Goal: Transaction & Acquisition: Purchase product/service

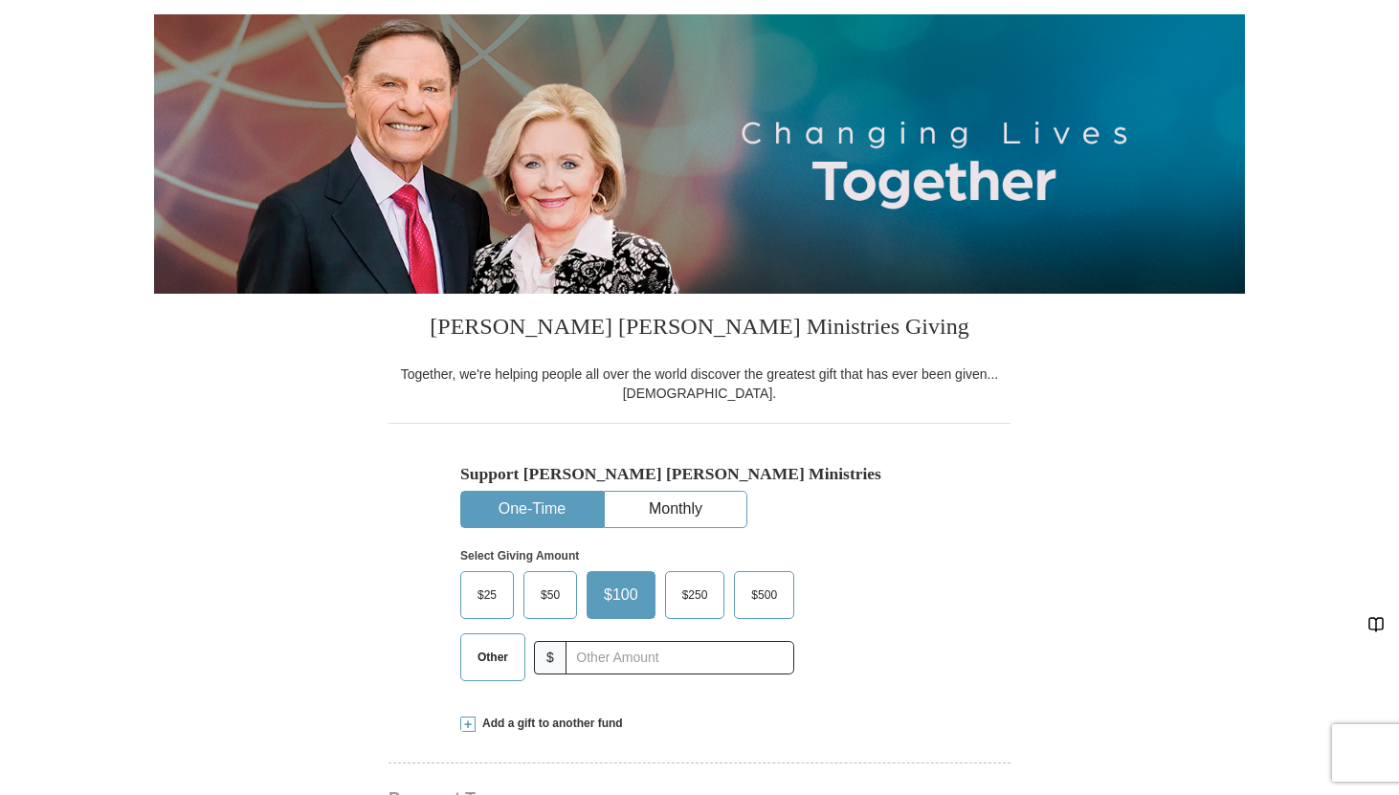
select select "FL"
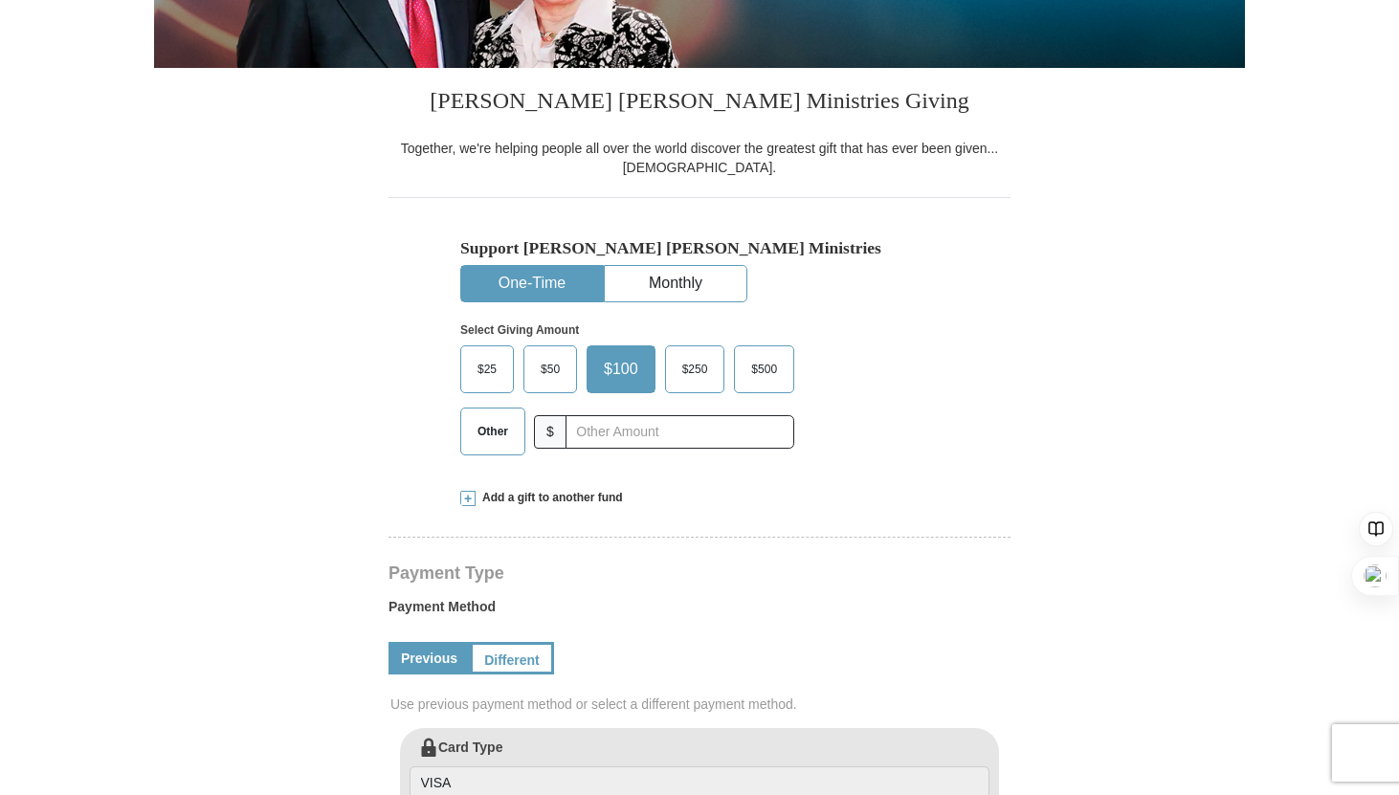
scroll to position [382, 0]
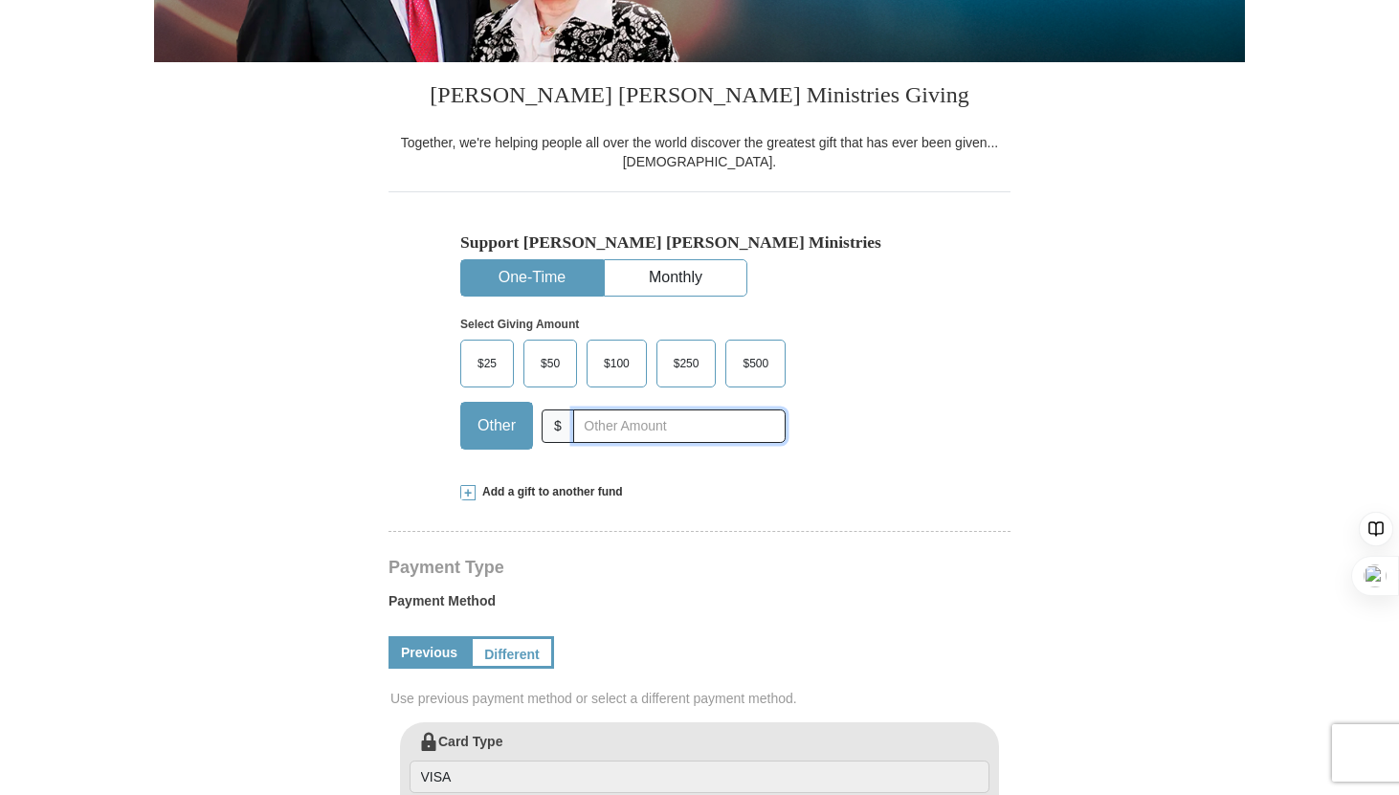
click at [592, 425] on input "text" at bounding box center [679, 426] width 212 height 33
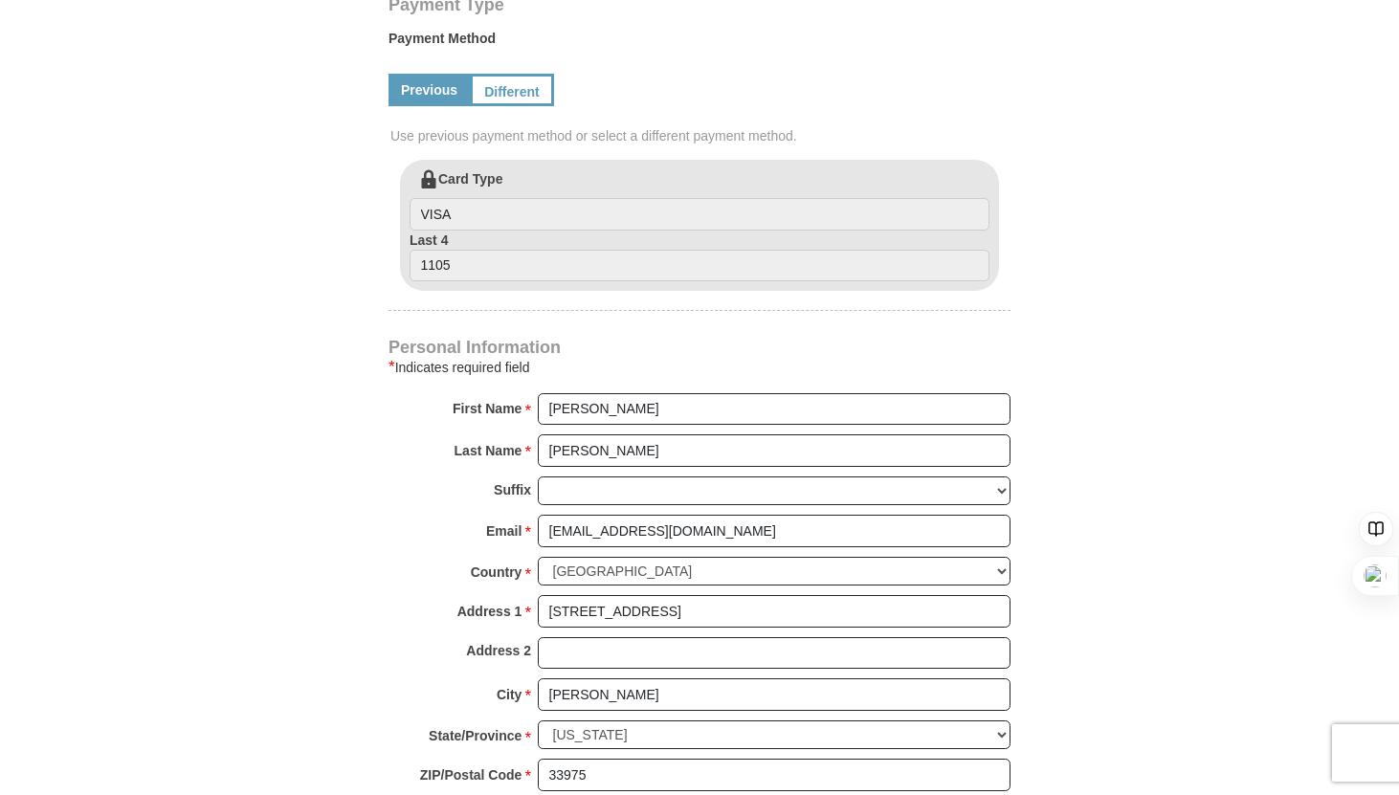
scroll to position [946, 0]
type input "150"
drag, startPoint x: 617, startPoint y: 405, endPoint x: 528, endPoint y: 407, distance: 89.0
click at [528, 407] on div "First Name * [PERSON_NAME] Please enter First Name" at bounding box center [700, 412] width 622 height 42
type input "[PERSON_NAME]"
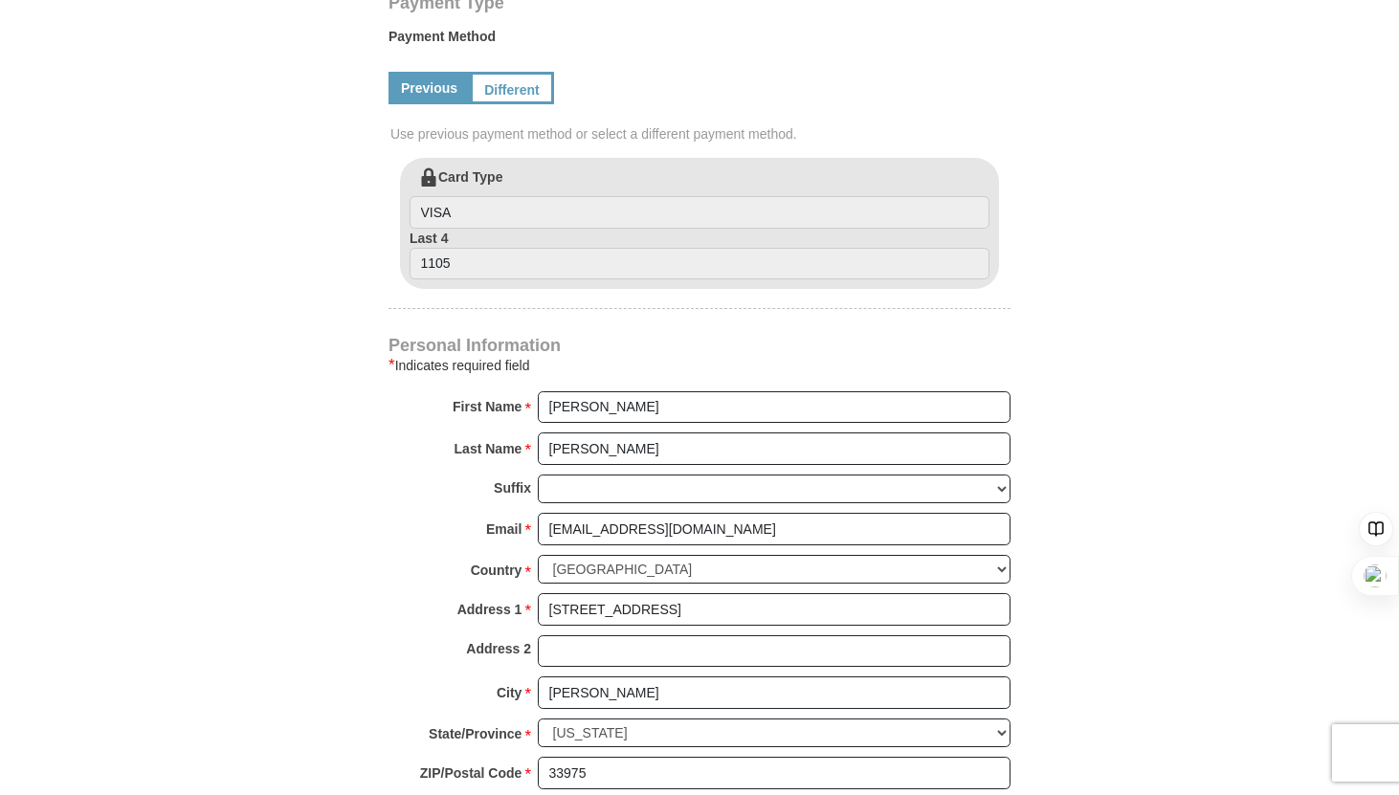
click at [731, 354] on div "* Indicates required field" at bounding box center [700, 365] width 622 height 23
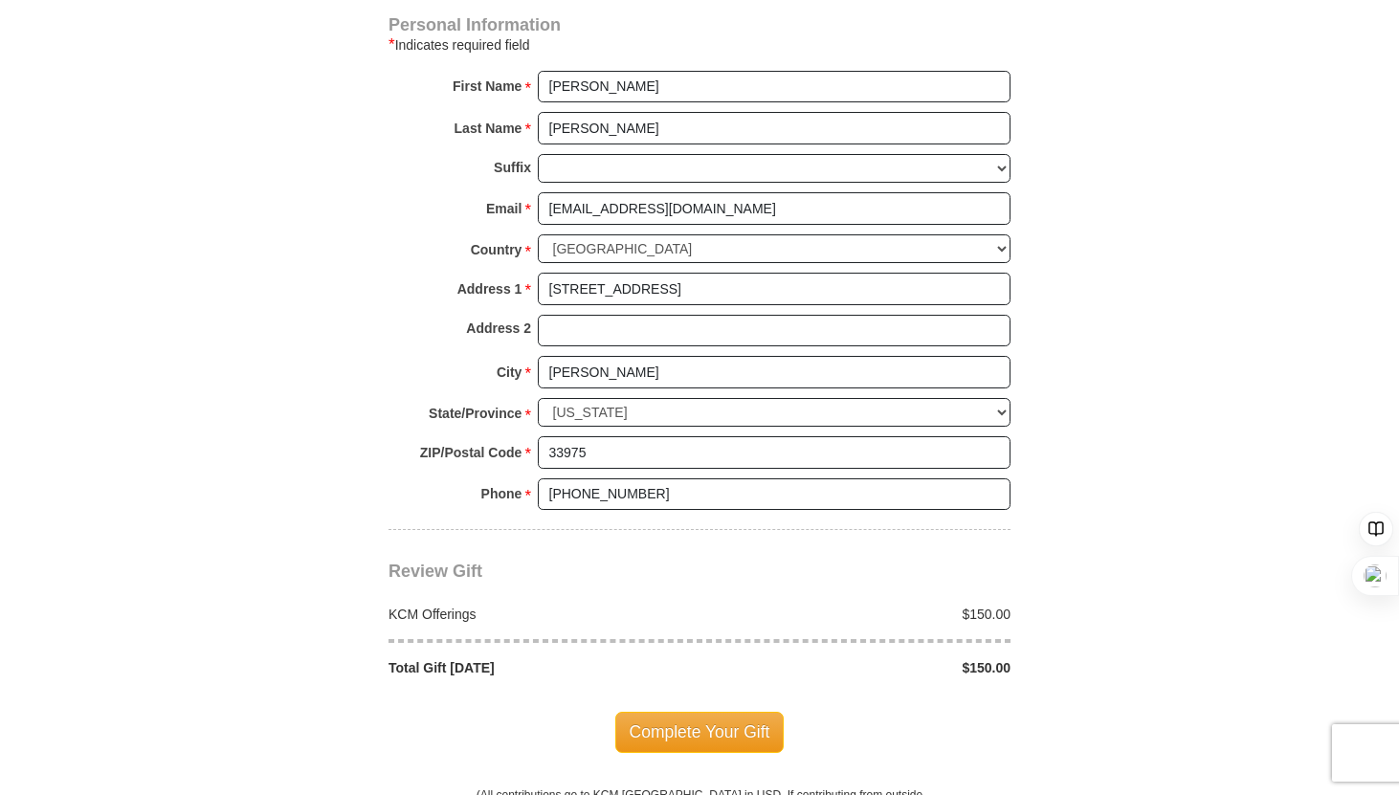
scroll to position [1262, 0]
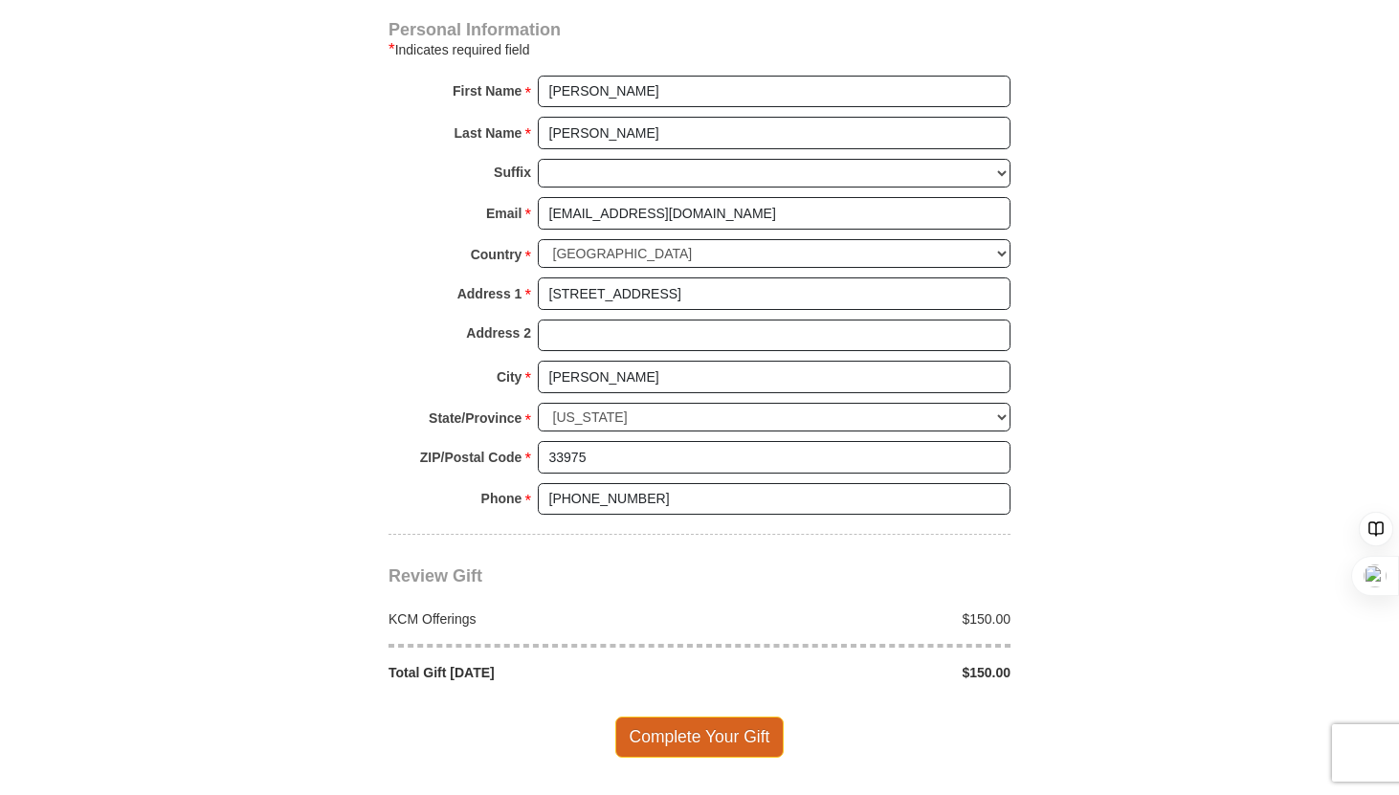
click at [687, 733] on span "Complete Your Gift" at bounding box center [699, 737] width 169 height 40
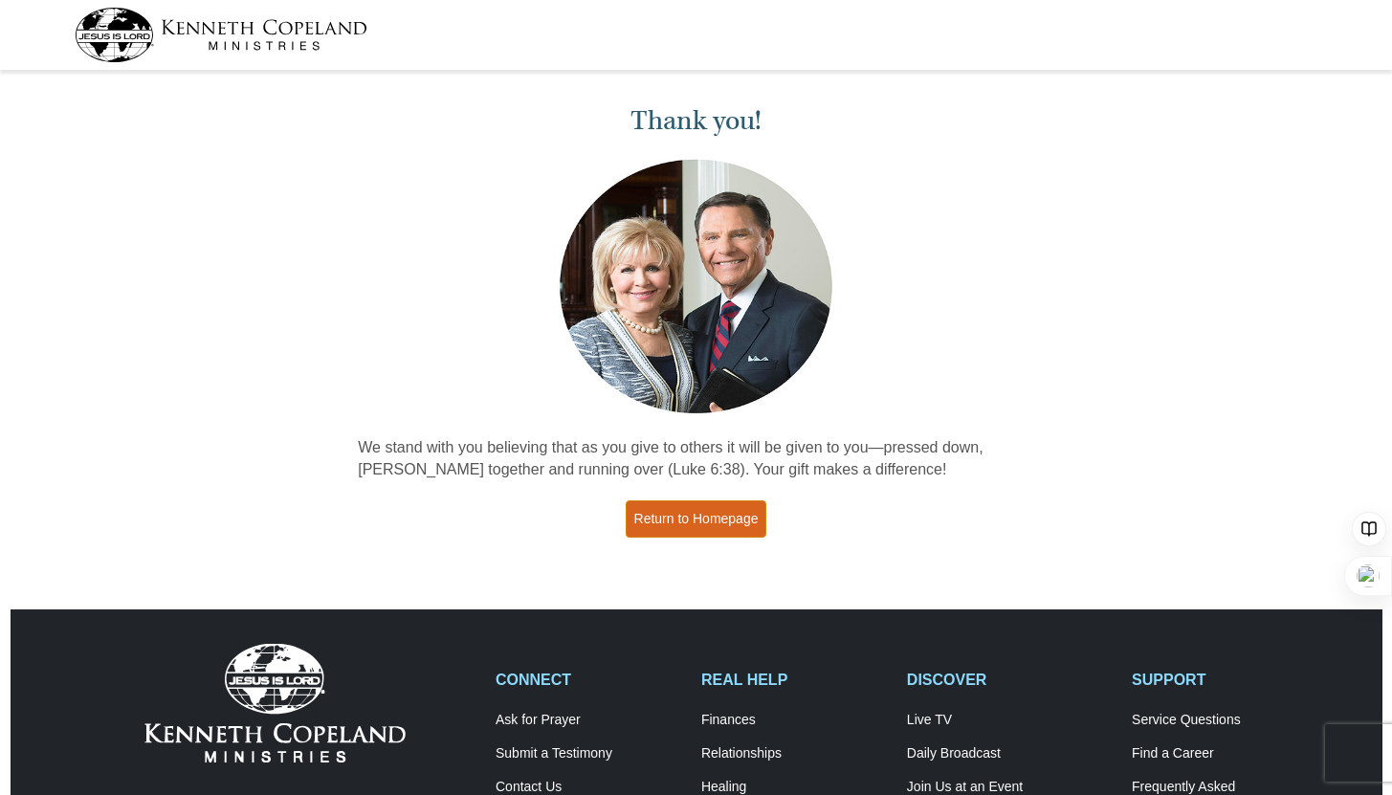
click at [677, 526] on link "Return to Homepage" at bounding box center [697, 518] width 142 height 37
